Goal: Information Seeking & Learning: Learn about a topic

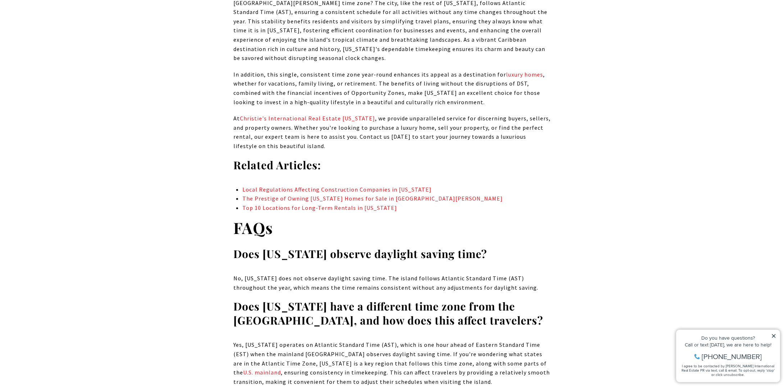
scroll to position [5108, 0]
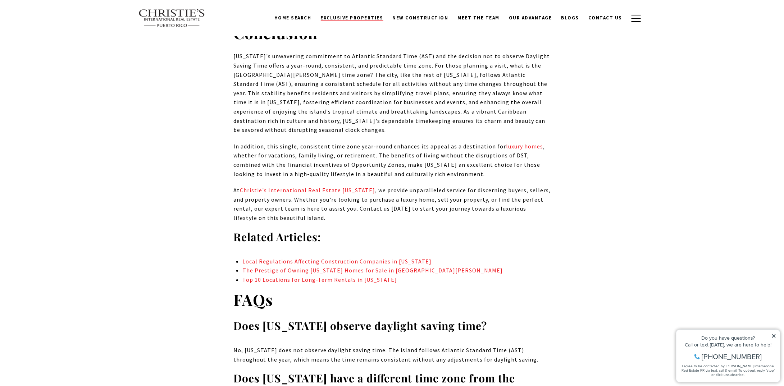
click at [350, 17] on span "Exclusive Properties" at bounding box center [352, 18] width 63 height 6
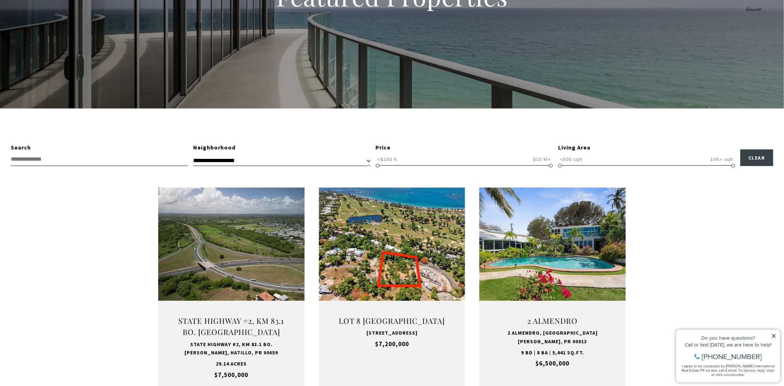
scroll to position [108, 0]
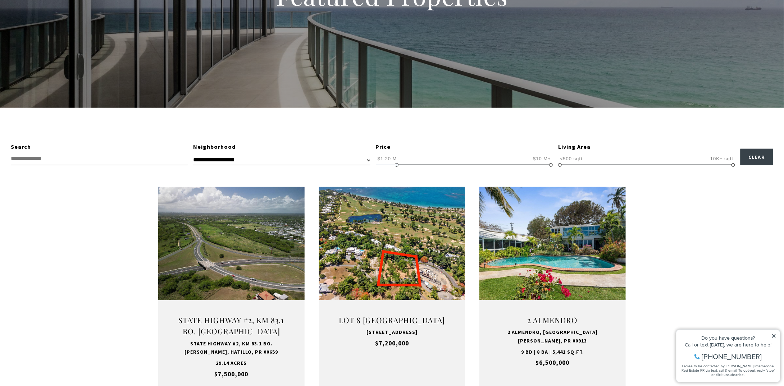
drag, startPoint x: 379, startPoint y: 164, endPoint x: 395, endPoint y: 169, distance: 16.7
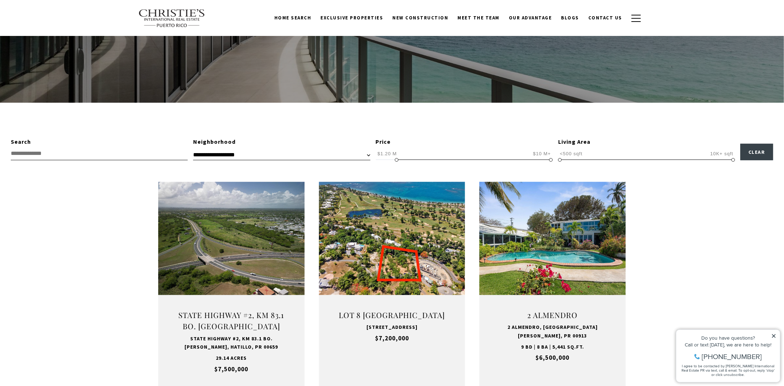
scroll to position [108, 0]
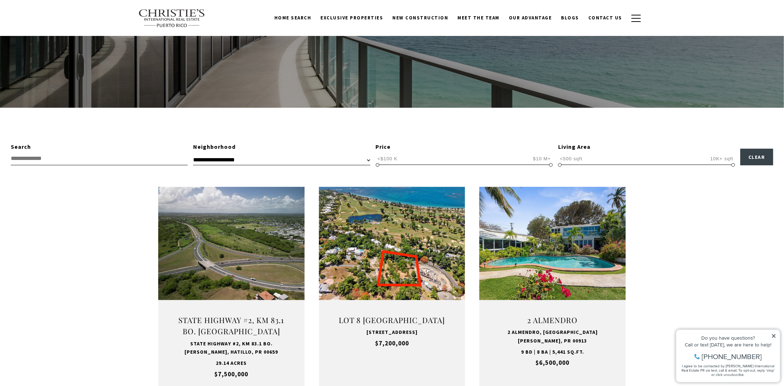
drag, startPoint x: 396, startPoint y: 165, endPoint x: 365, endPoint y: 165, distance: 30.2
click at [365, 165] on div "**********" at bounding box center [392, 153] width 784 height 23
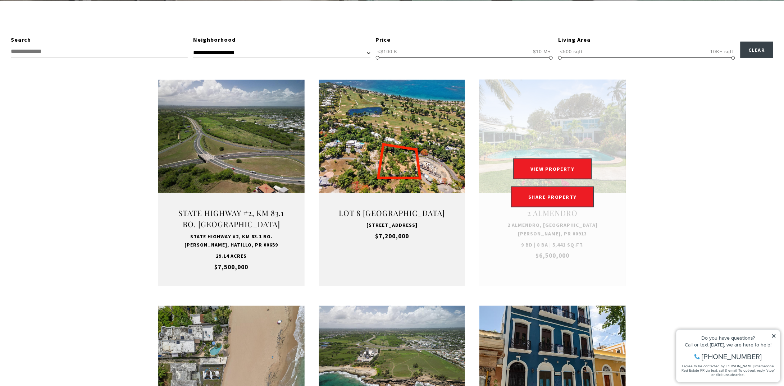
scroll to position [216, 0]
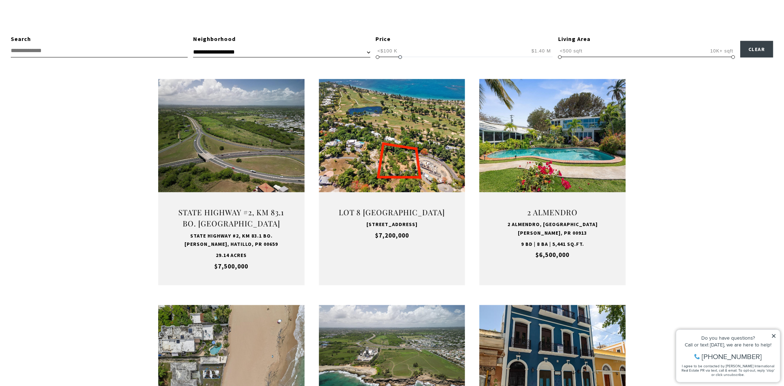
type input "**********"
drag, startPoint x: 551, startPoint y: 57, endPoint x: 398, endPoint y: 70, distance: 153.0
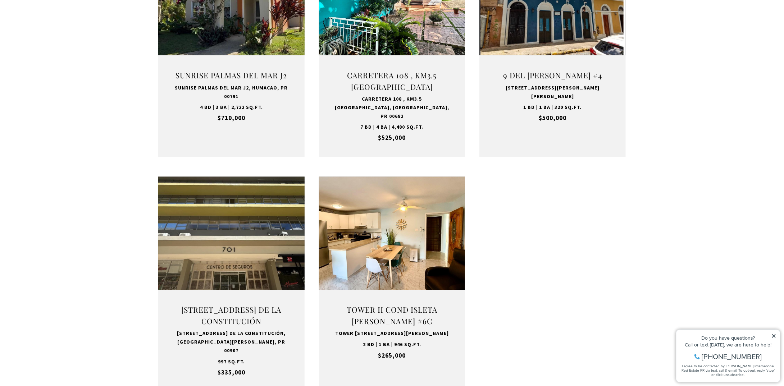
scroll to position [575, 0]
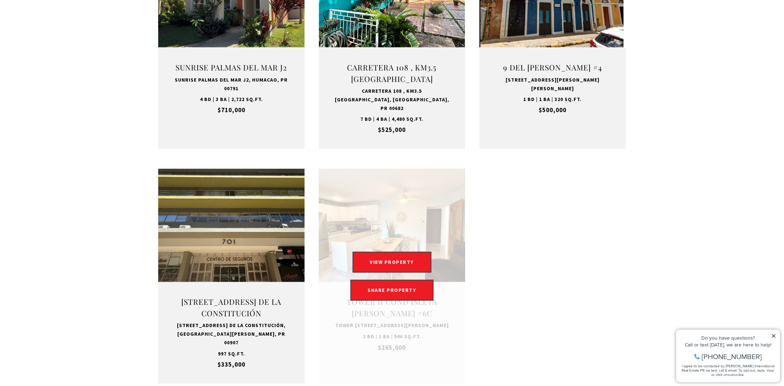
click at [349, 245] on link "Open this option" at bounding box center [392, 276] width 146 height 215
click at [376, 255] on button "VIEW PROPERTY" at bounding box center [392, 262] width 79 height 21
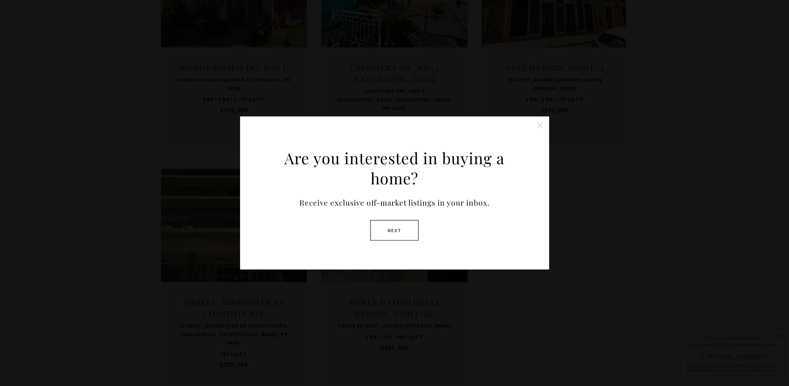
click at [539, 129] on button "Close this option" at bounding box center [540, 125] width 14 height 14
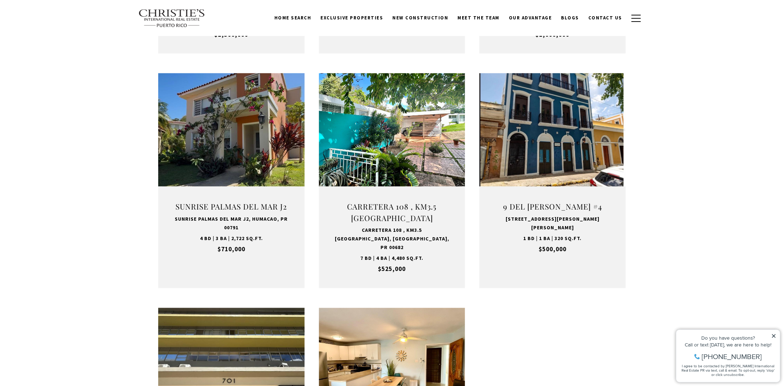
scroll to position [431, 0]
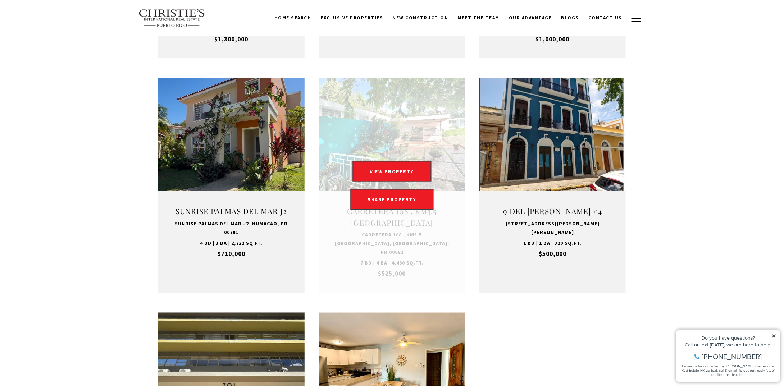
click at [422, 164] on link "Open this option" at bounding box center [392, 185] width 146 height 215
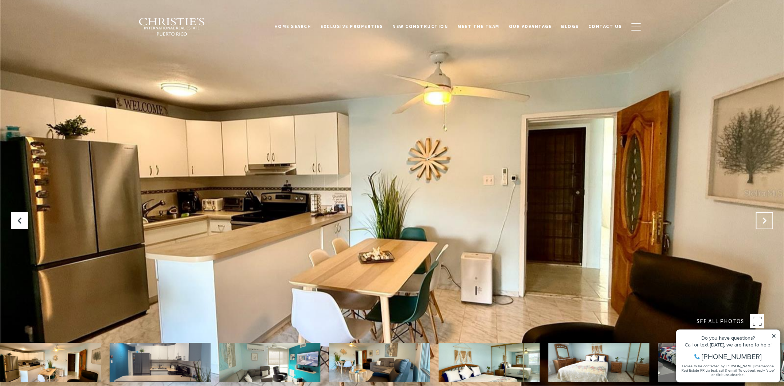
click at [766, 221] on icon at bounding box center [764, 220] width 7 height 7
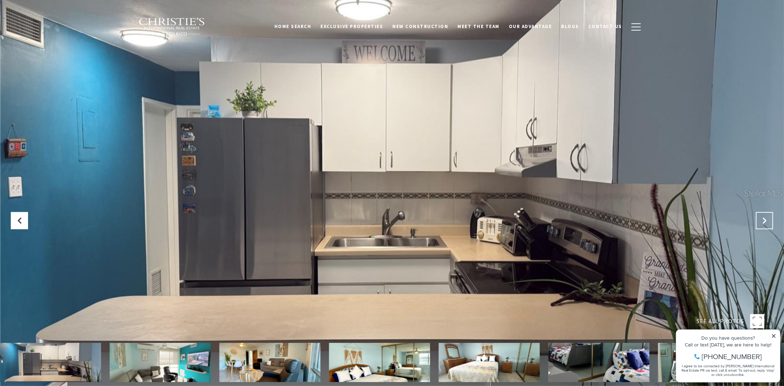
click at [766, 221] on icon "Next Slide" at bounding box center [764, 220] width 7 height 7
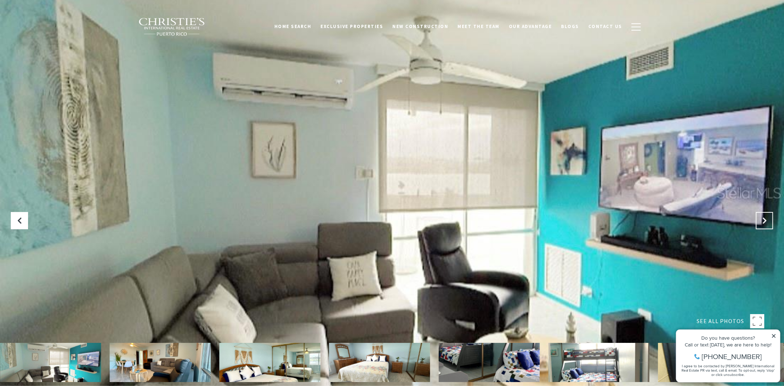
click at [766, 221] on icon "Next Slide" at bounding box center [764, 220] width 7 height 7
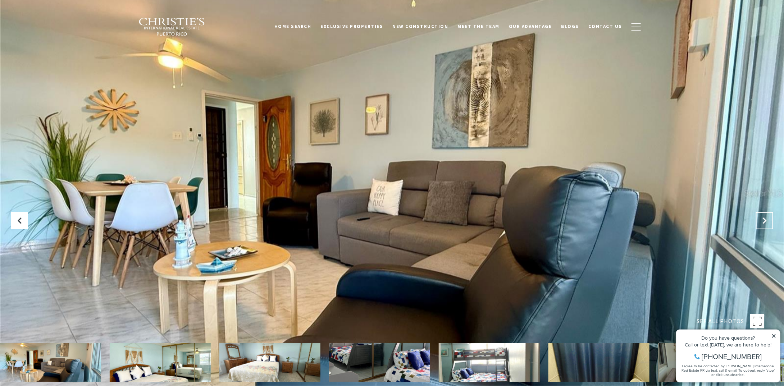
click at [766, 221] on icon "Next Slide" at bounding box center [764, 220] width 7 height 7
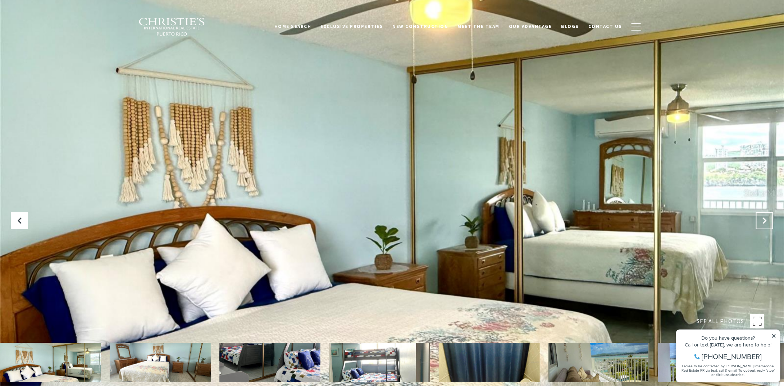
click at [766, 221] on icon "Next Slide" at bounding box center [764, 220] width 7 height 7
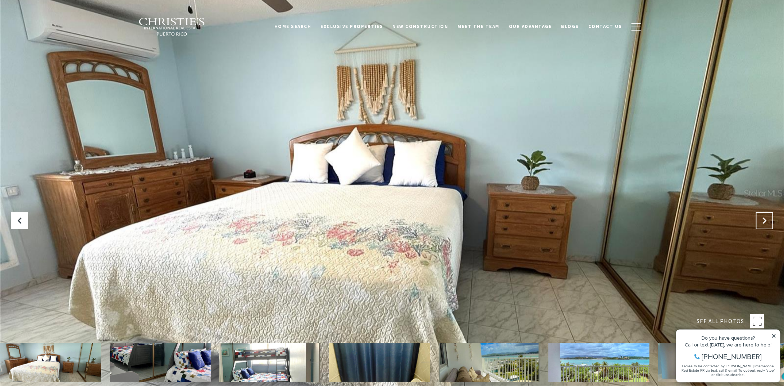
click at [766, 221] on icon "Next Slide" at bounding box center [764, 220] width 7 height 7
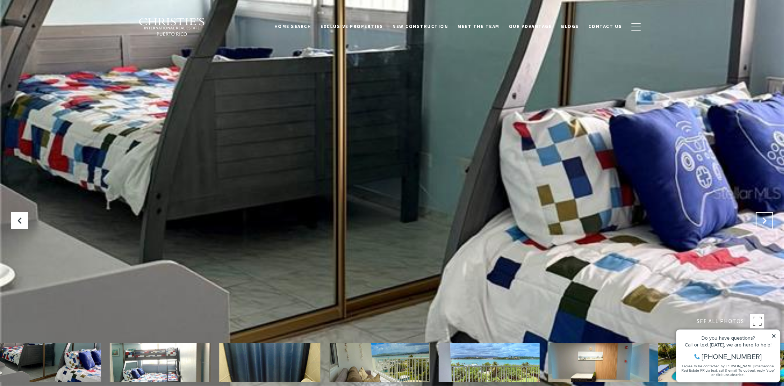
click at [766, 221] on icon "Next Slide" at bounding box center [764, 220] width 7 height 7
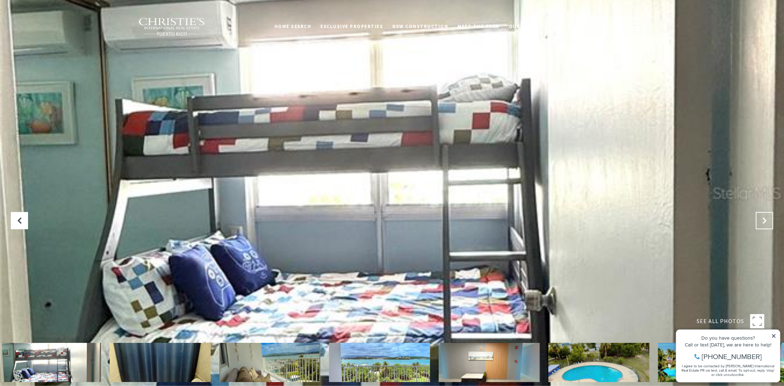
click at [766, 221] on icon "Next Slide" at bounding box center [764, 220] width 7 height 7
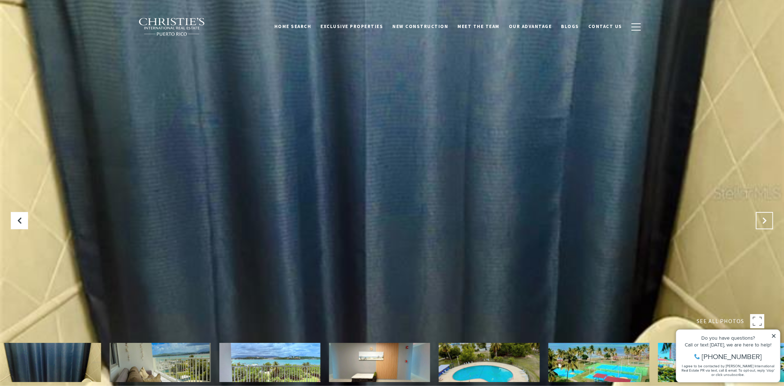
click at [766, 221] on icon "Next Slide" at bounding box center [764, 220] width 7 height 7
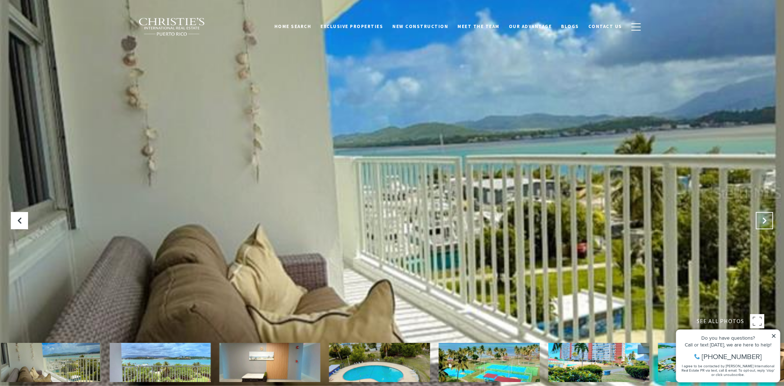
click at [766, 221] on icon "Next Slide" at bounding box center [764, 220] width 7 height 7
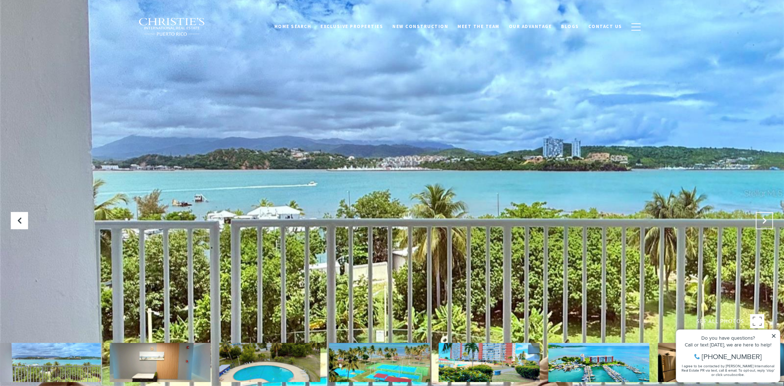
click at [766, 221] on icon "Next Slide" at bounding box center [764, 220] width 7 height 7
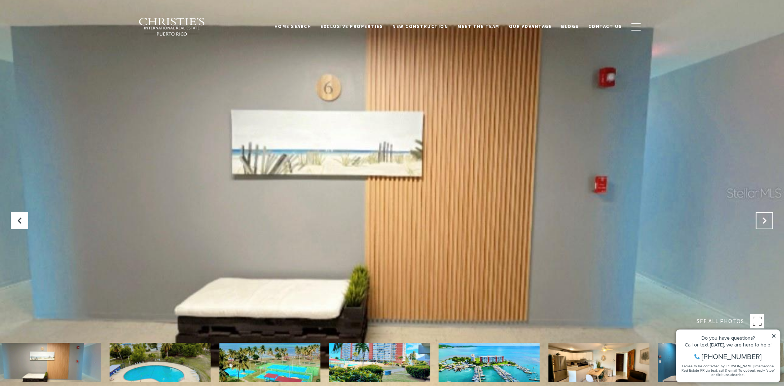
click at [766, 221] on icon "Next Slide" at bounding box center [764, 220] width 7 height 7
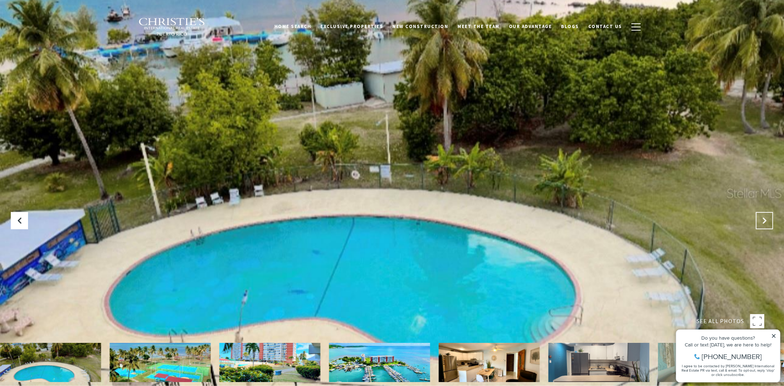
click at [766, 221] on icon "Next Slide" at bounding box center [764, 220] width 7 height 7
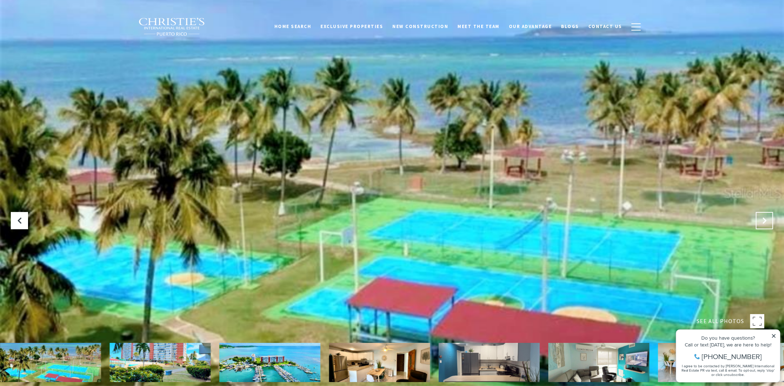
click at [766, 221] on icon "Next Slide" at bounding box center [764, 220] width 7 height 7
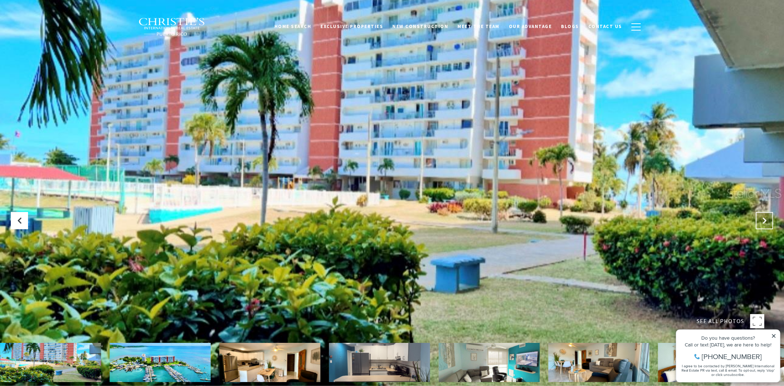
click at [766, 221] on icon "Next Slide" at bounding box center [764, 220] width 7 height 7
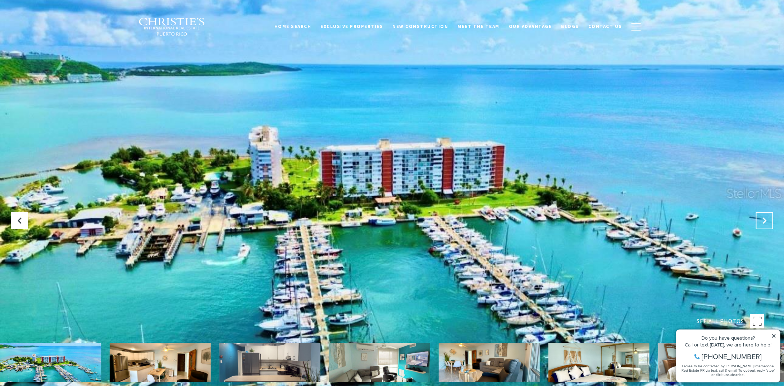
click at [766, 221] on icon "Next Slide" at bounding box center [764, 220] width 7 height 7
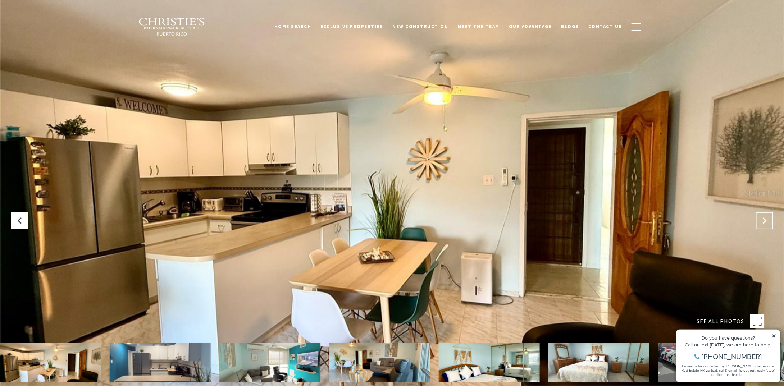
click at [766, 221] on icon "Next Slide" at bounding box center [764, 220] width 7 height 7
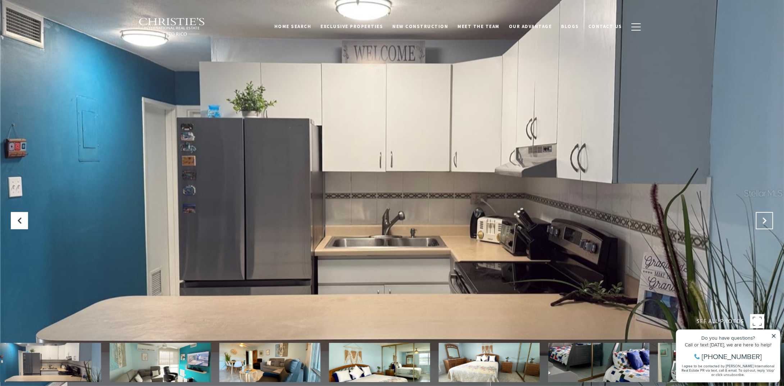
click at [766, 221] on icon "Next Slide" at bounding box center [764, 220] width 7 height 7
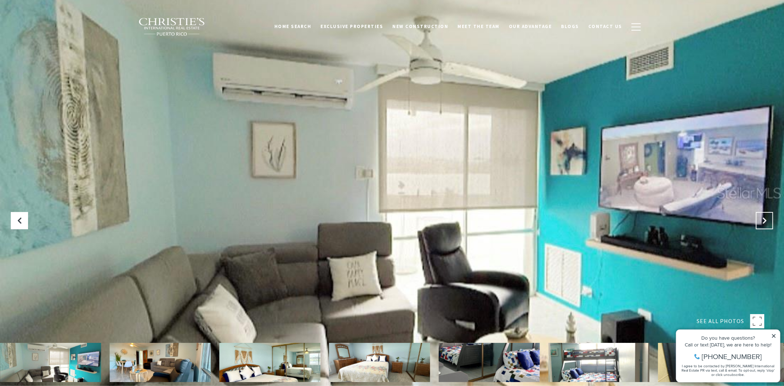
click at [766, 221] on icon "Next Slide" at bounding box center [764, 220] width 7 height 7
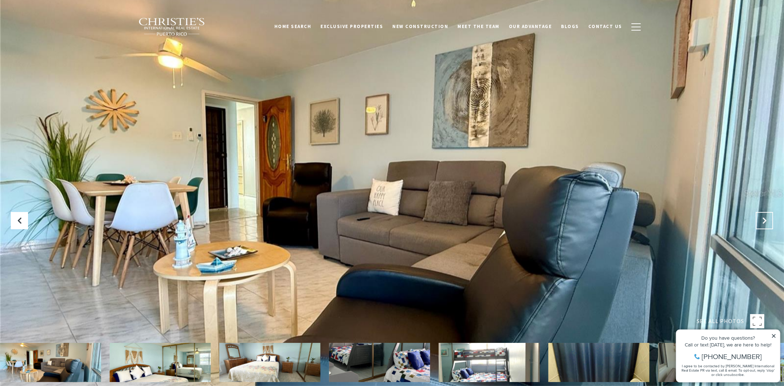
click at [757, 218] on button "Next Slide" at bounding box center [764, 220] width 17 height 17
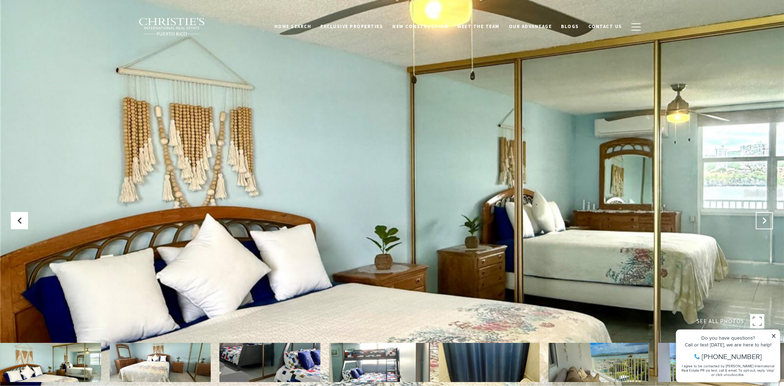
click at [757, 218] on button "Next Slide" at bounding box center [764, 220] width 17 height 17
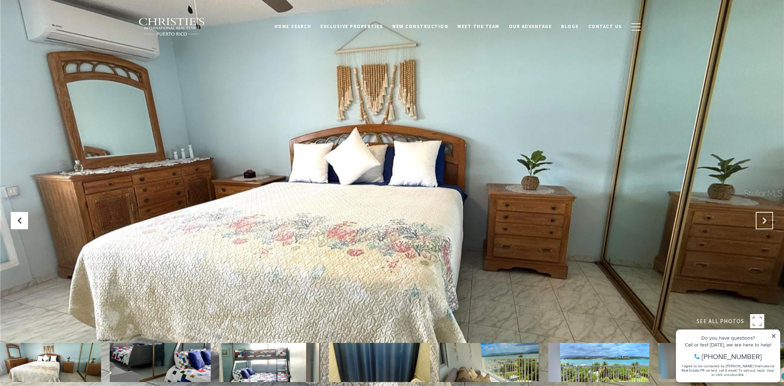
click at [757, 218] on button "Next Slide" at bounding box center [764, 220] width 17 height 17
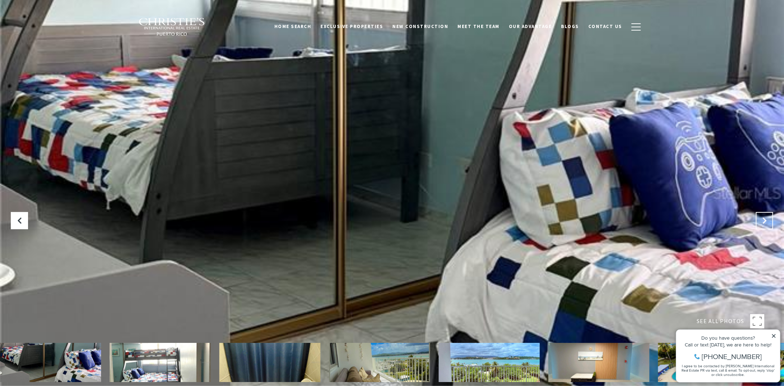
click at [757, 218] on button "Next Slide" at bounding box center [764, 220] width 17 height 17
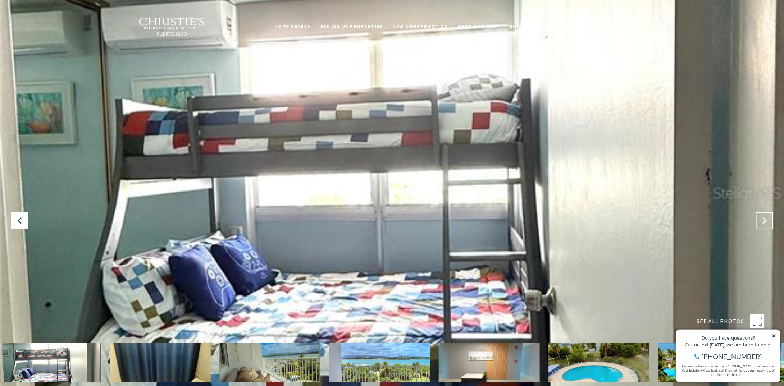
click at [757, 218] on button "Next Slide" at bounding box center [764, 220] width 17 height 17
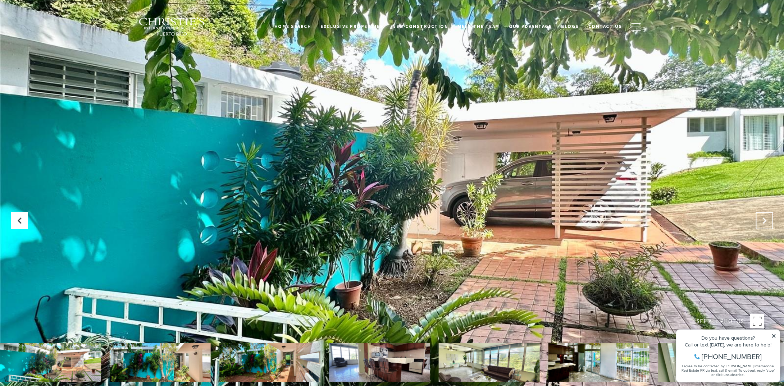
click at [762, 223] on icon at bounding box center [764, 220] width 7 height 7
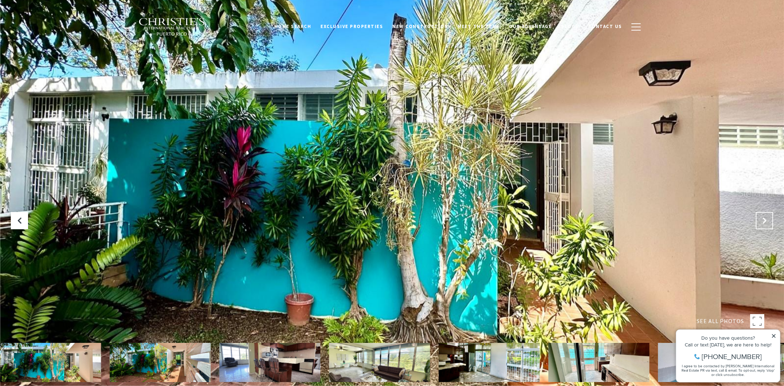
click at [762, 223] on icon "Next Slide" at bounding box center [764, 220] width 7 height 7
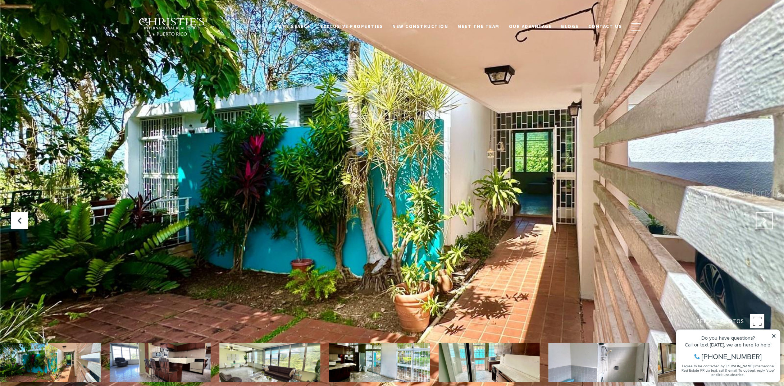
click at [762, 223] on icon "Next Slide" at bounding box center [764, 220] width 7 height 7
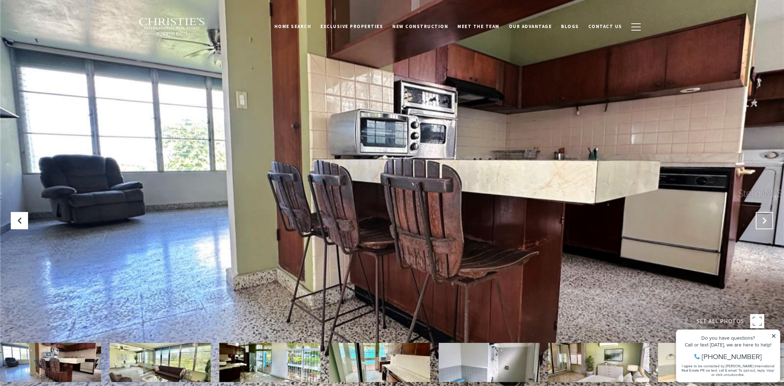
click at [762, 223] on icon "Next Slide" at bounding box center [764, 220] width 7 height 7
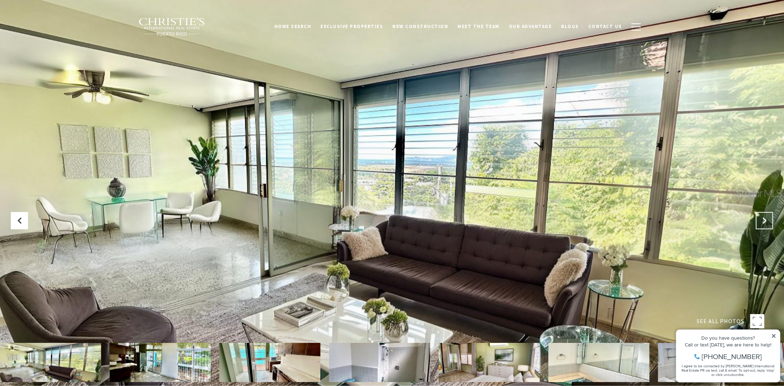
click at [762, 223] on icon "Next Slide" at bounding box center [764, 220] width 7 height 7
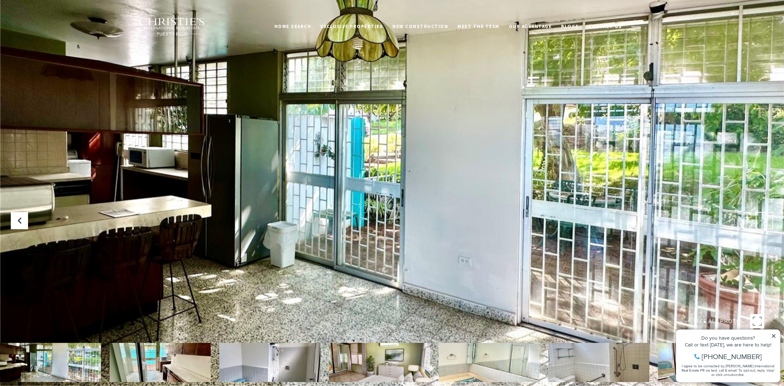
click at [762, 223] on icon "Next Slide" at bounding box center [764, 220] width 7 height 7
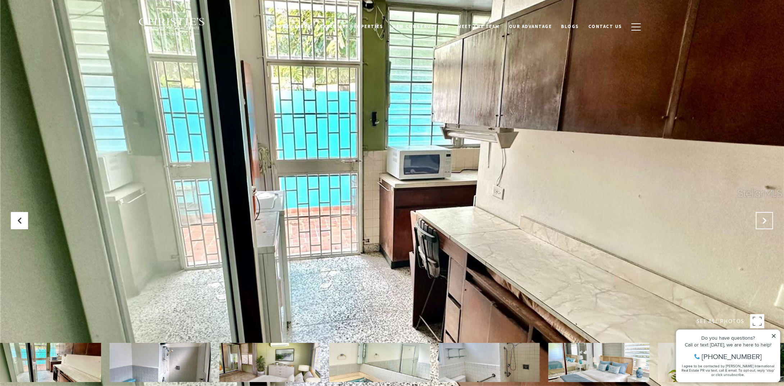
click at [762, 223] on icon "Next Slide" at bounding box center [764, 220] width 7 height 7
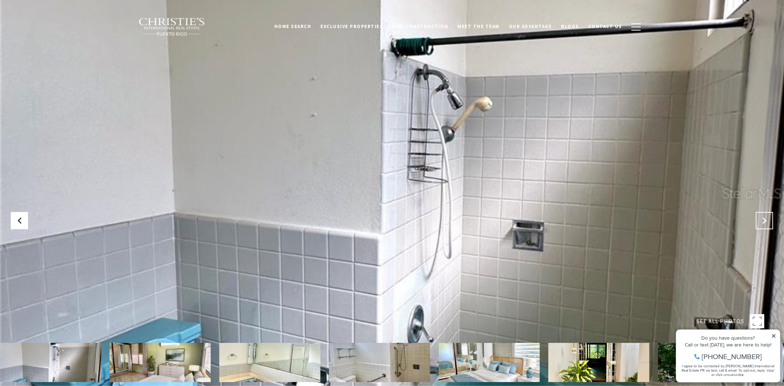
click at [762, 223] on icon "Next Slide" at bounding box center [764, 220] width 7 height 7
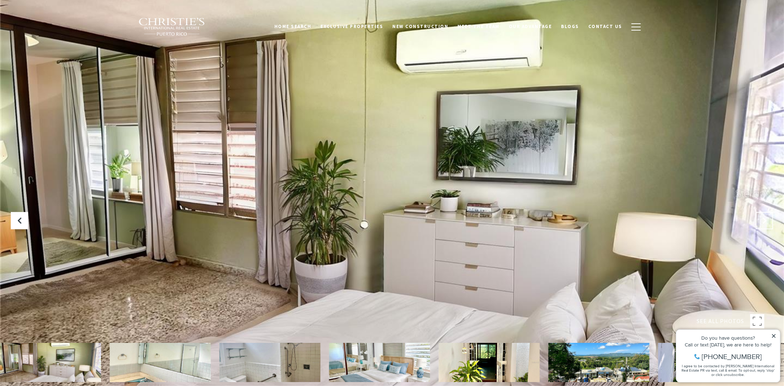
click at [762, 223] on icon "Next Slide" at bounding box center [764, 220] width 7 height 7
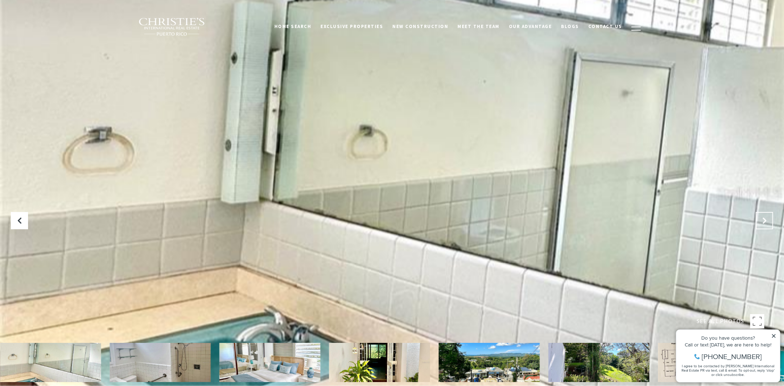
click at [762, 223] on icon "Next Slide" at bounding box center [764, 220] width 7 height 7
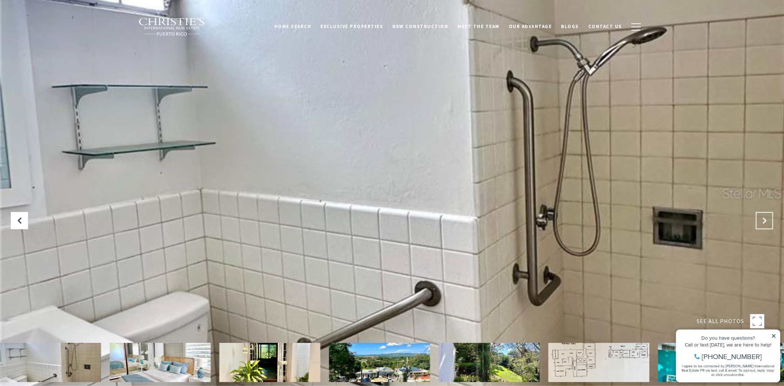
click at [762, 223] on icon "Next Slide" at bounding box center [764, 220] width 7 height 7
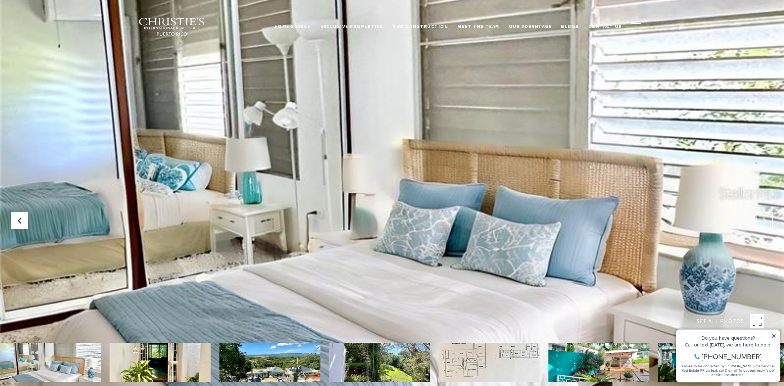
click at [762, 223] on icon "Next Slide" at bounding box center [764, 220] width 7 height 7
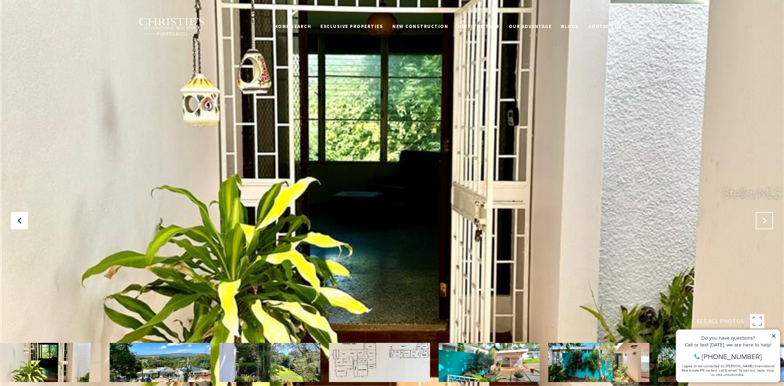
click at [762, 223] on icon "Next Slide" at bounding box center [764, 220] width 7 height 7
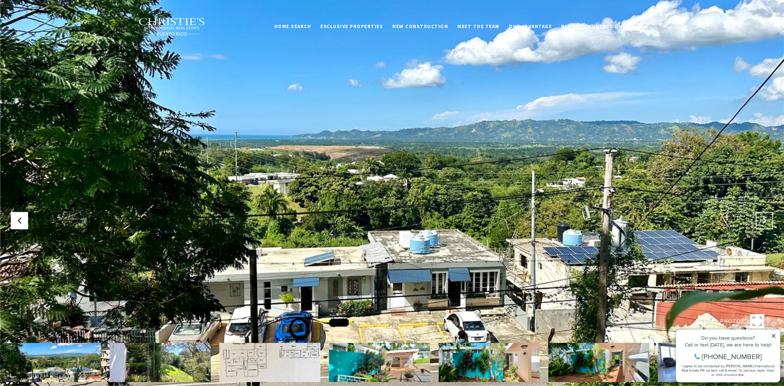
click at [762, 223] on icon "Next Slide" at bounding box center [764, 220] width 7 height 7
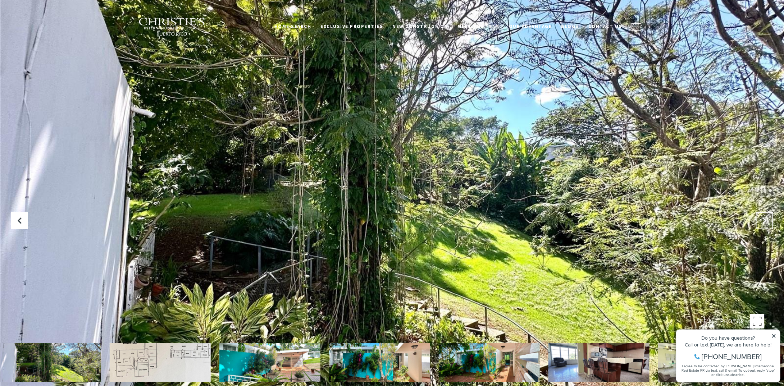
click at [762, 223] on icon "Next Slide" at bounding box center [764, 220] width 7 height 7
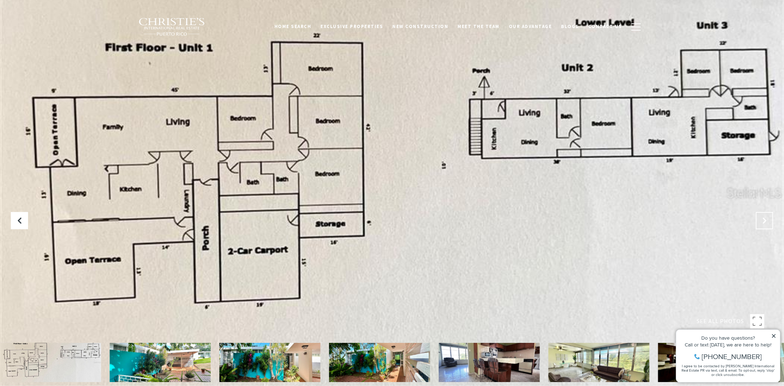
click at [762, 223] on icon "Next Slide" at bounding box center [764, 220] width 7 height 7
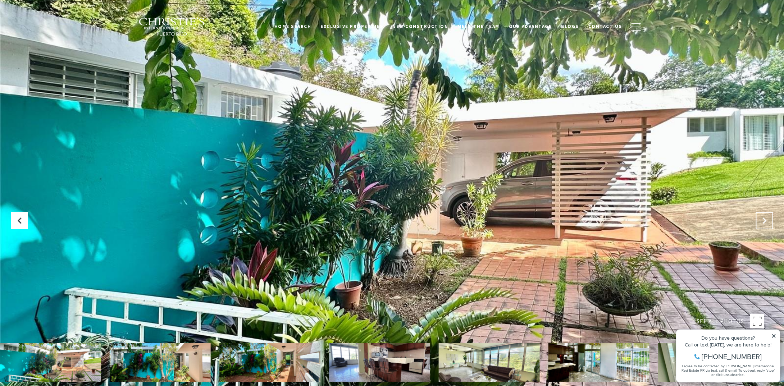
click at [762, 223] on icon "Next Slide" at bounding box center [764, 220] width 7 height 7
